Goal: Information Seeking & Learning: Learn about a topic

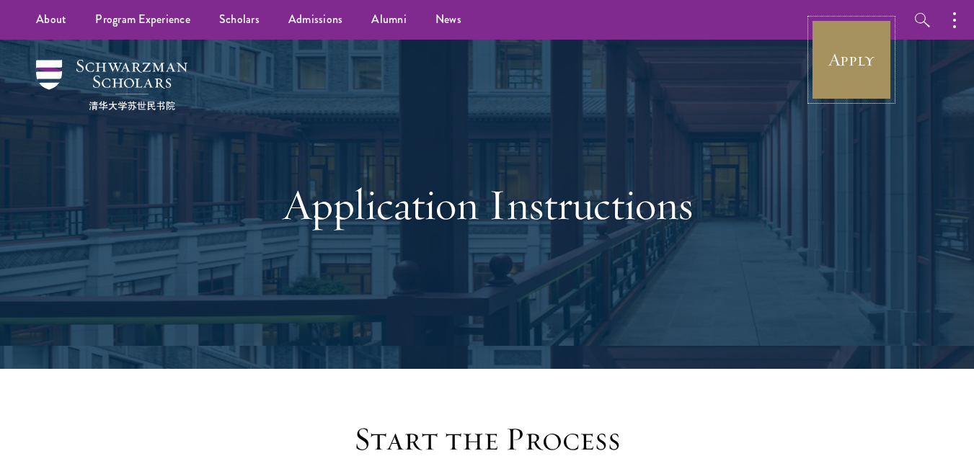
click at [840, 55] on link "Apply" at bounding box center [851, 59] width 81 height 81
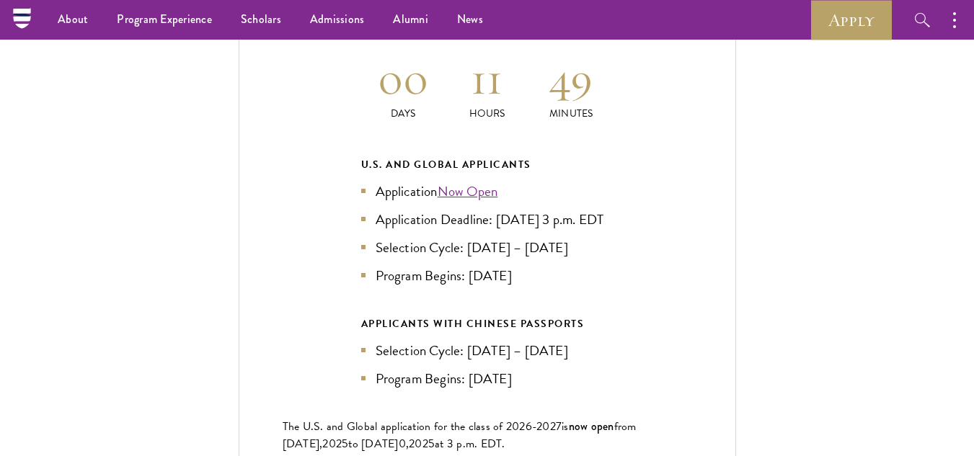
scroll to position [3089, 0]
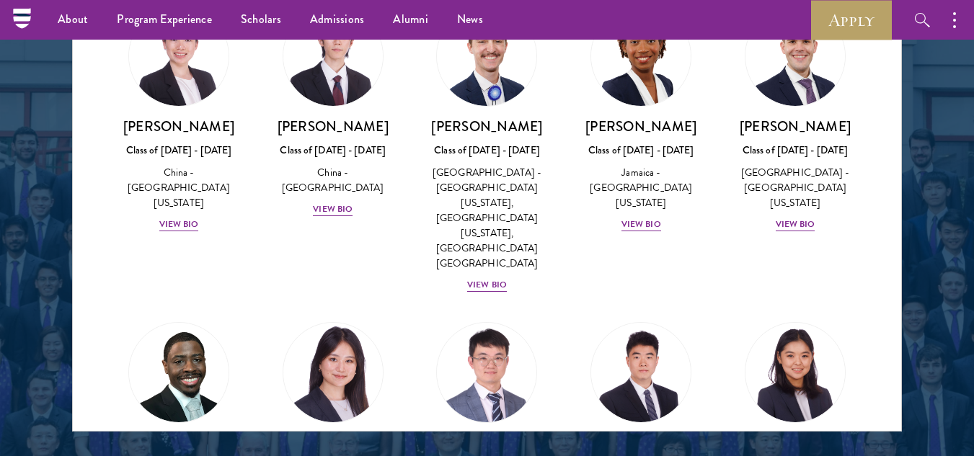
scroll to position [1874, 0]
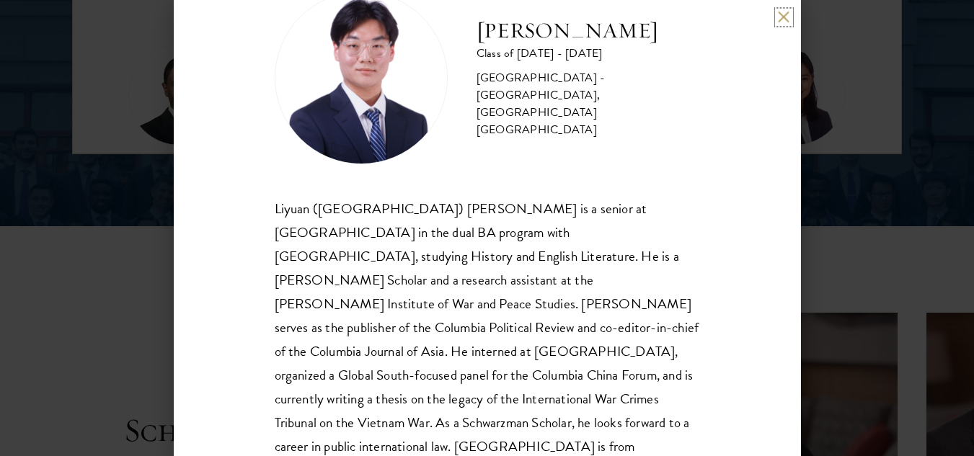
scroll to position [74, 0]
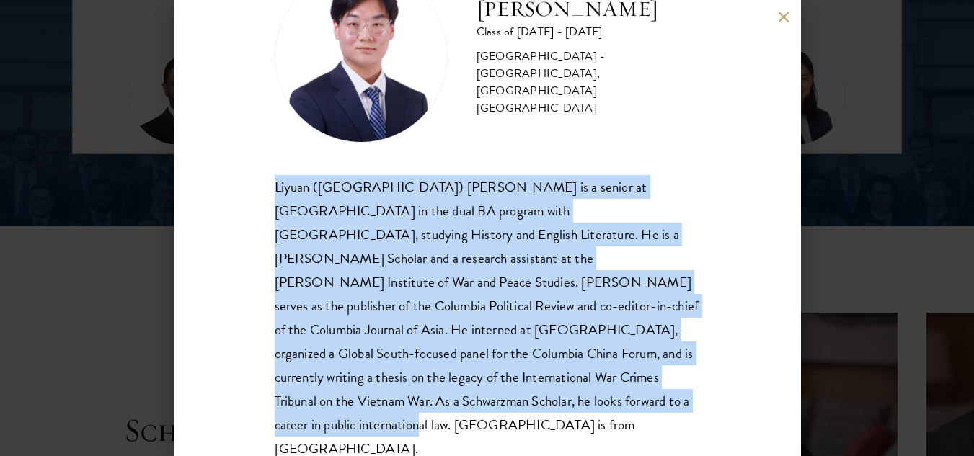
drag, startPoint x: 272, startPoint y: 189, endPoint x: 409, endPoint y: 412, distance: 262.1
click at [409, 412] on div "[PERSON_NAME] Class of [DATE] - [DATE] [GEOGRAPHIC_DATA] - [GEOGRAPHIC_DATA], […" at bounding box center [487, 228] width 627 height 456
copy div "Liyuan ([GEOGRAPHIC_DATA]) [PERSON_NAME] is a senior at [GEOGRAPHIC_DATA] in th…"
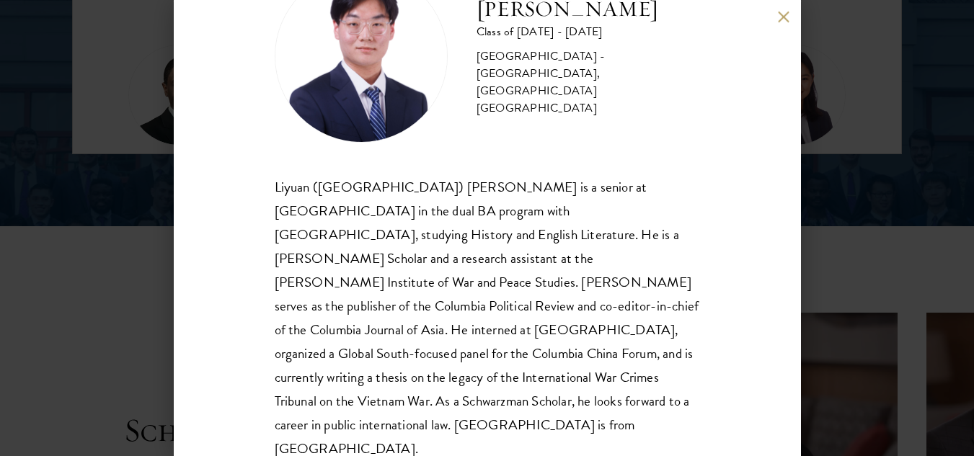
click at [631, 130] on div "[PERSON_NAME] Class of [DATE] - [DATE] [GEOGRAPHIC_DATA] - [GEOGRAPHIC_DATA], […" at bounding box center [487, 56] width 425 height 173
click at [784, 22] on button at bounding box center [784, 17] width 12 height 12
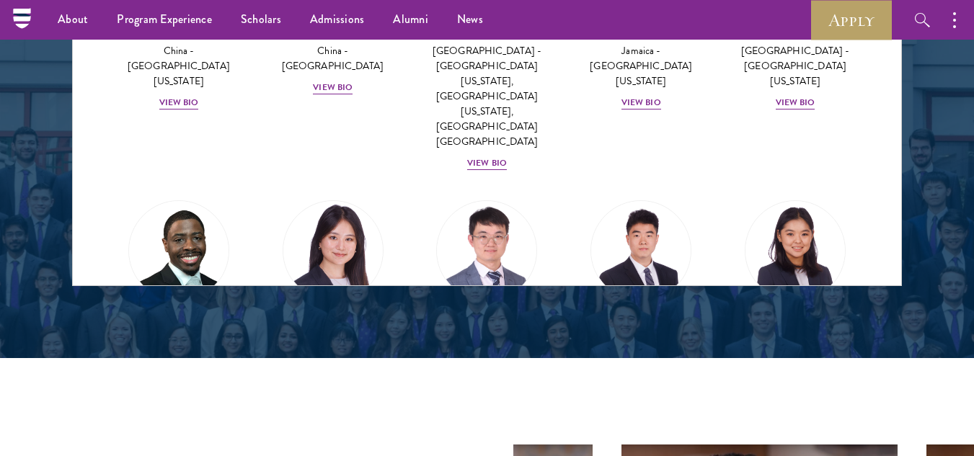
scroll to position [7228, 0]
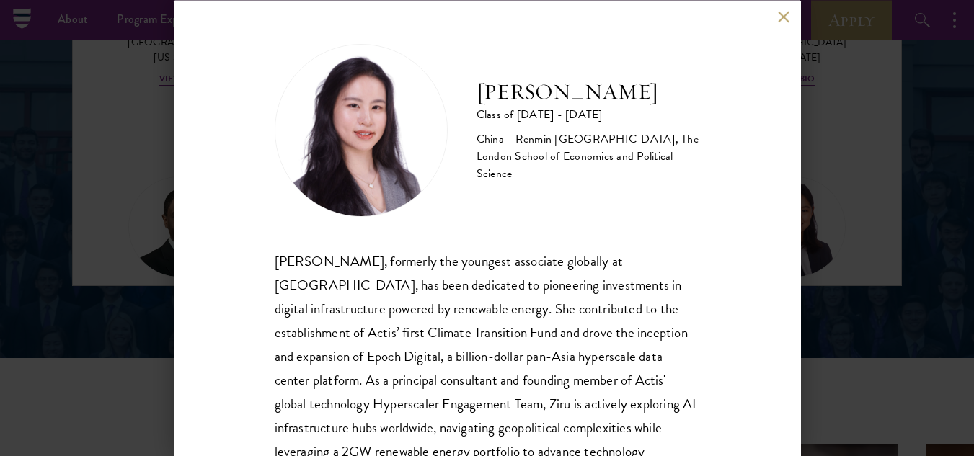
click at [782, 19] on button at bounding box center [784, 17] width 12 height 12
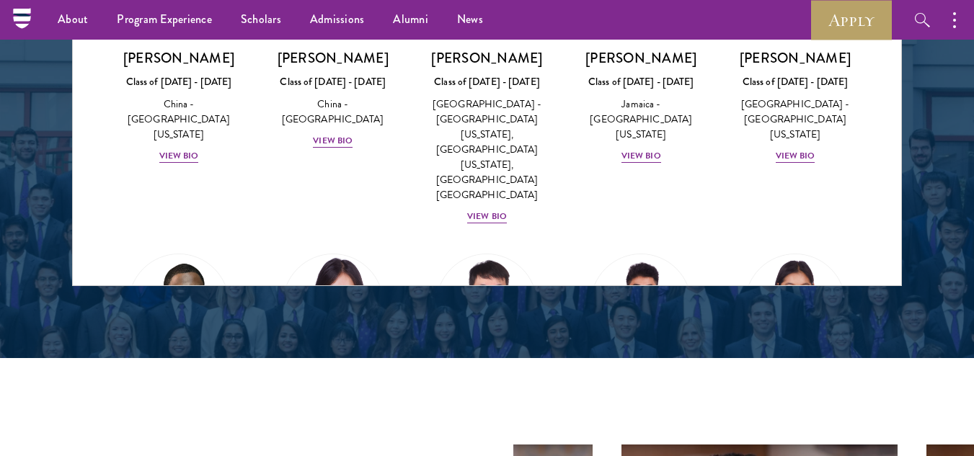
scroll to position [7228, 0]
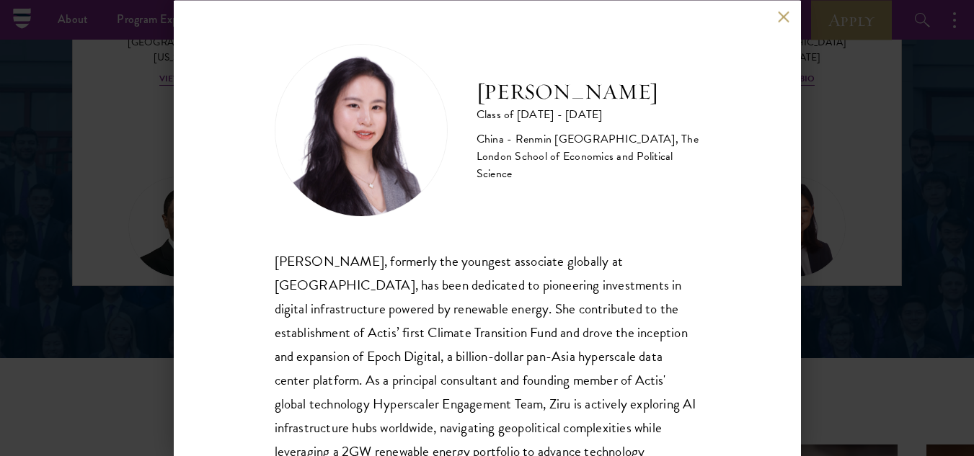
click at [782, 19] on button at bounding box center [784, 17] width 12 height 12
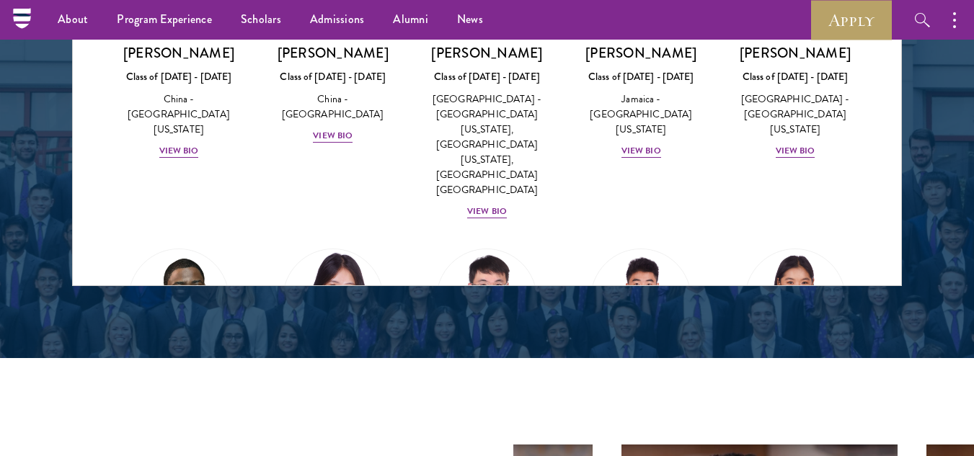
scroll to position [7228, 0]
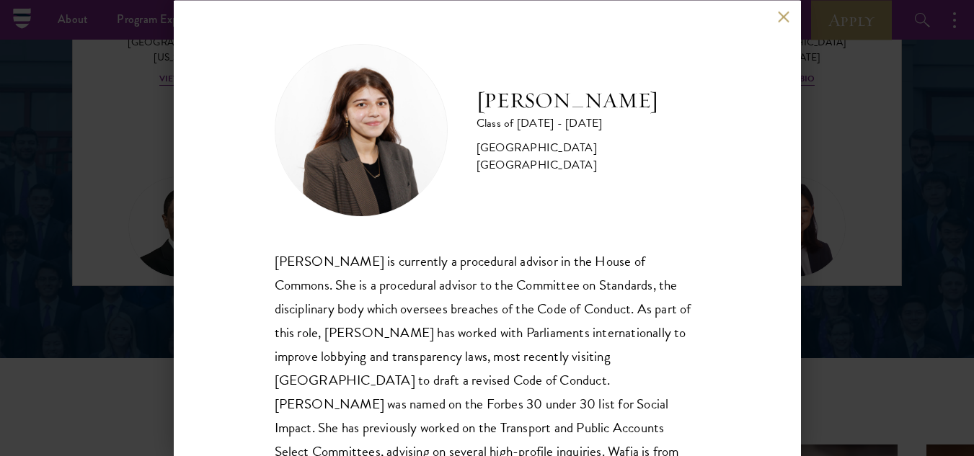
scroll to position [50, 0]
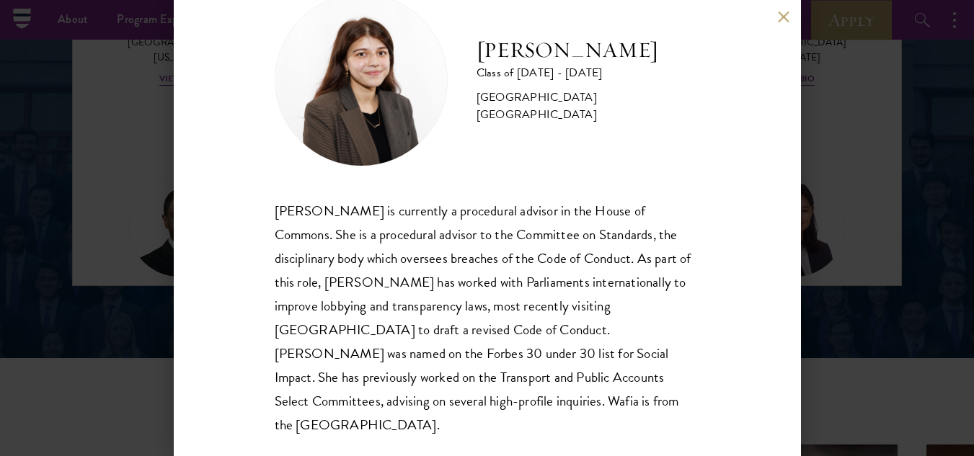
click at [785, 19] on button at bounding box center [784, 17] width 12 height 12
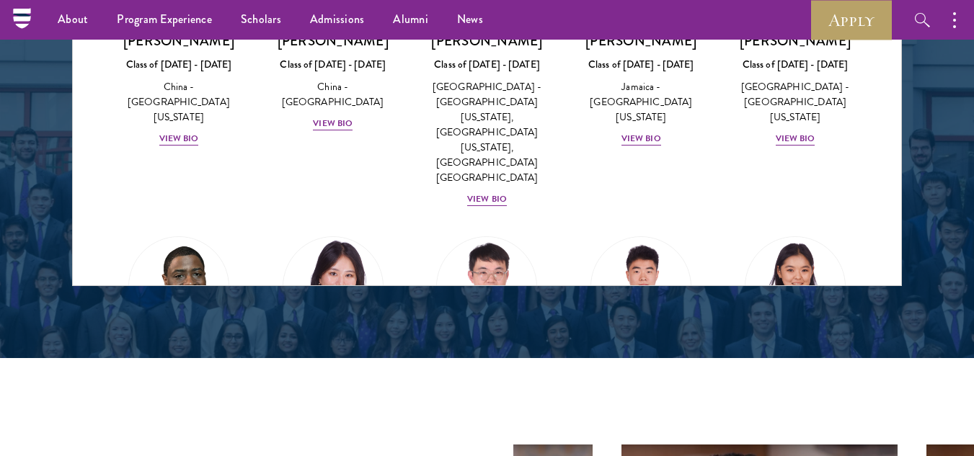
scroll to position [7228, 0]
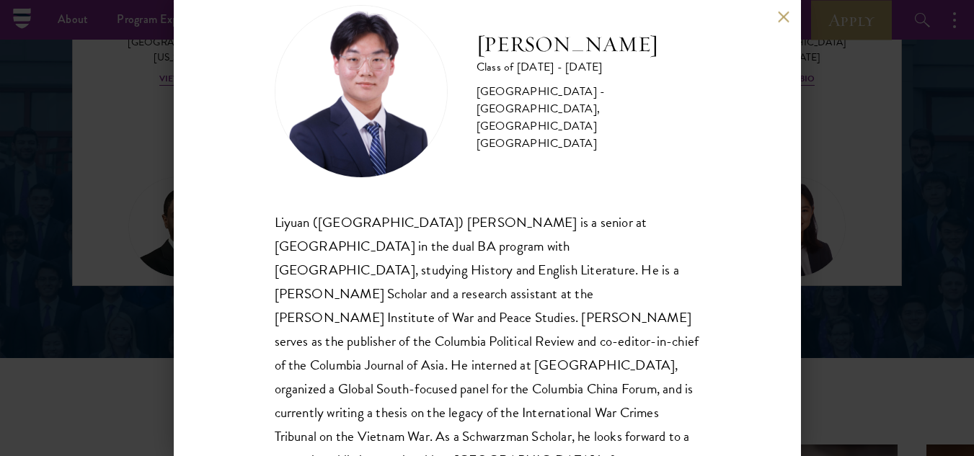
scroll to position [74, 0]
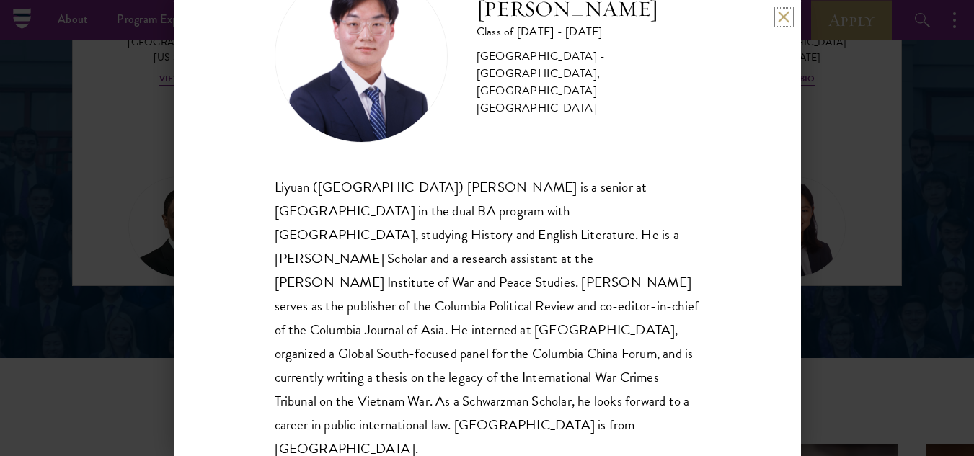
click at [786, 20] on button at bounding box center [784, 17] width 12 height 12
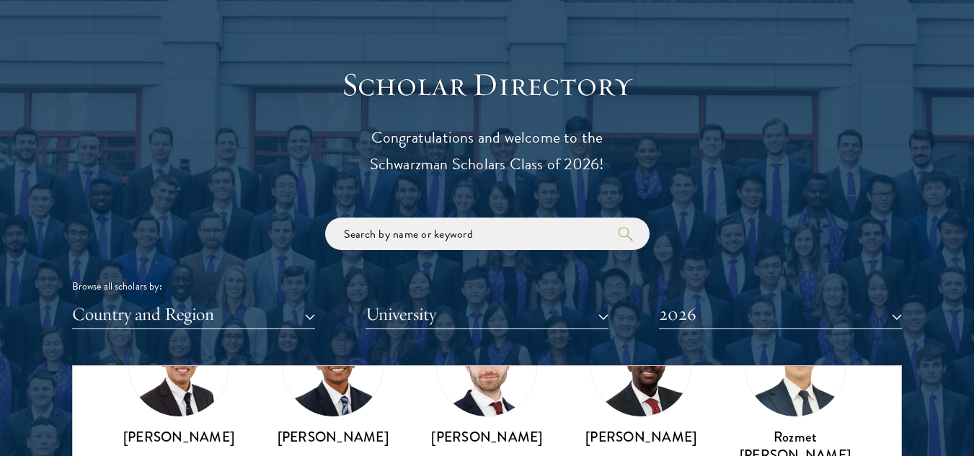
scroll to position [1670, 0]
